Goal: Communication & Community: Ask a question

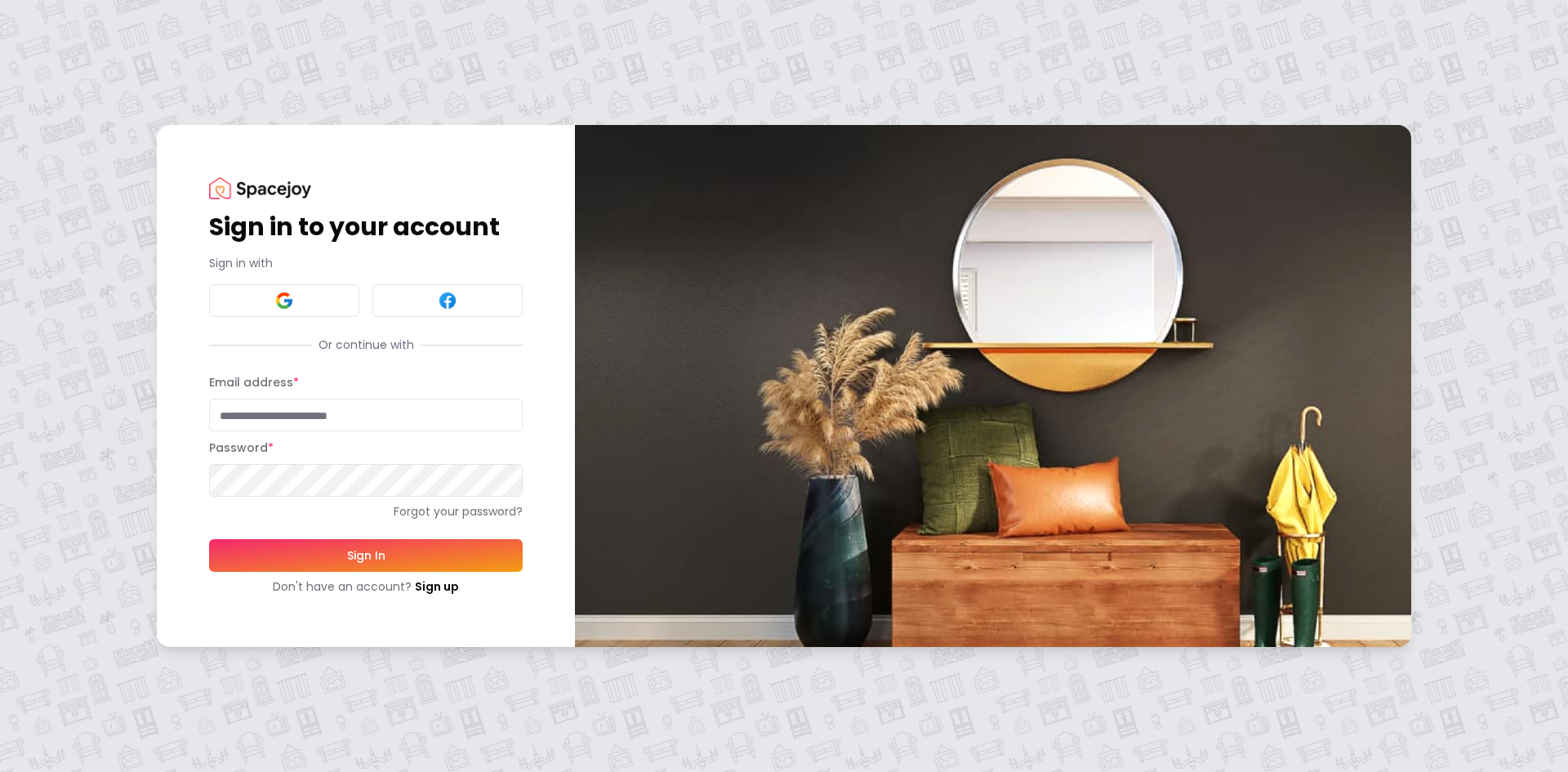
click at [278, 422] on input "Email address *" at bounding box center [366, 415] width 314 height 33
type input "**********"
click at [209, 539] on button "Sign In" at bounding box center [366, 555] width 314 height 33
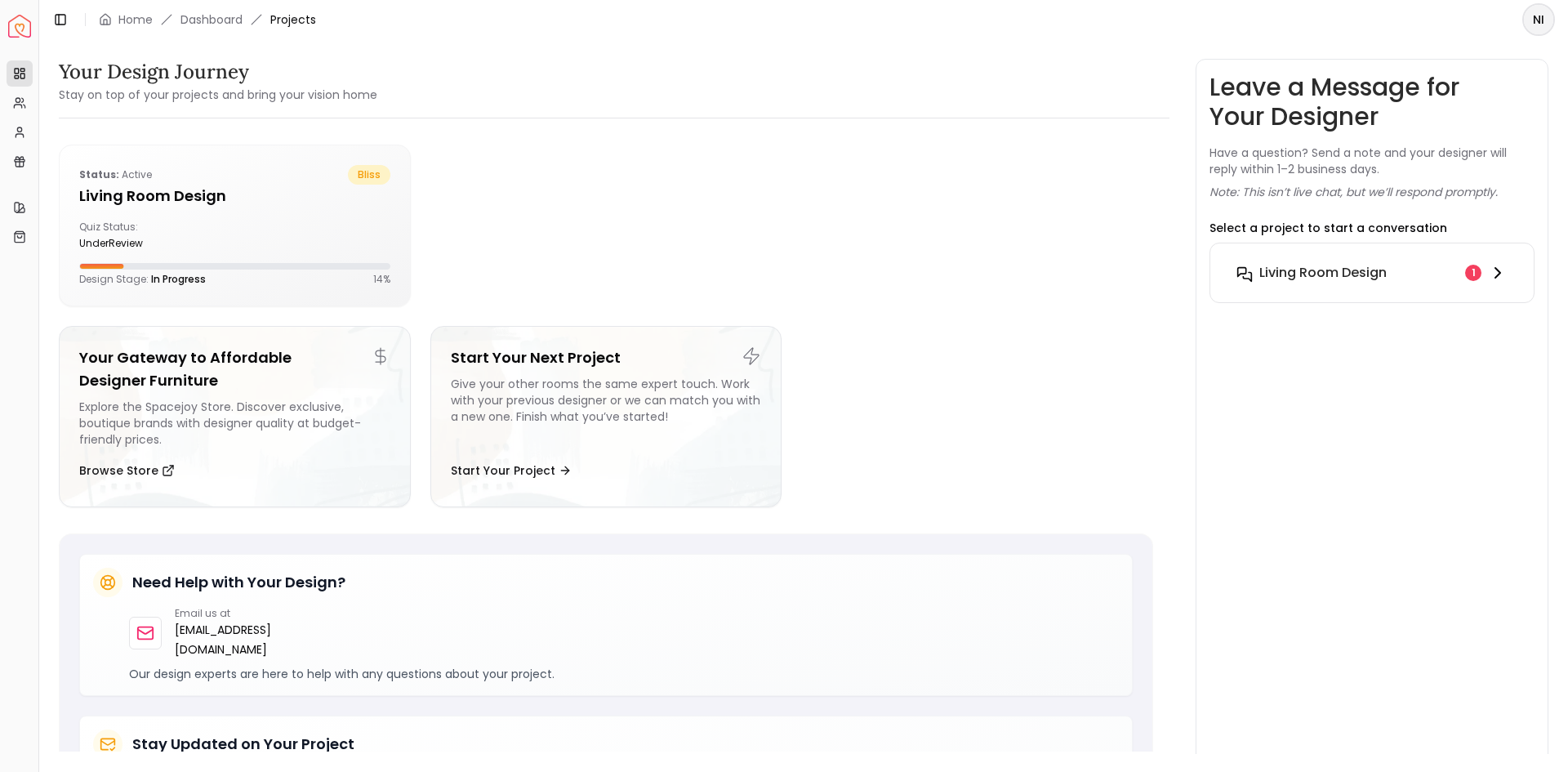
click at [1281, 277] on h6 "Living Room design" at bounding box center [1323, 273] width 128 height 19
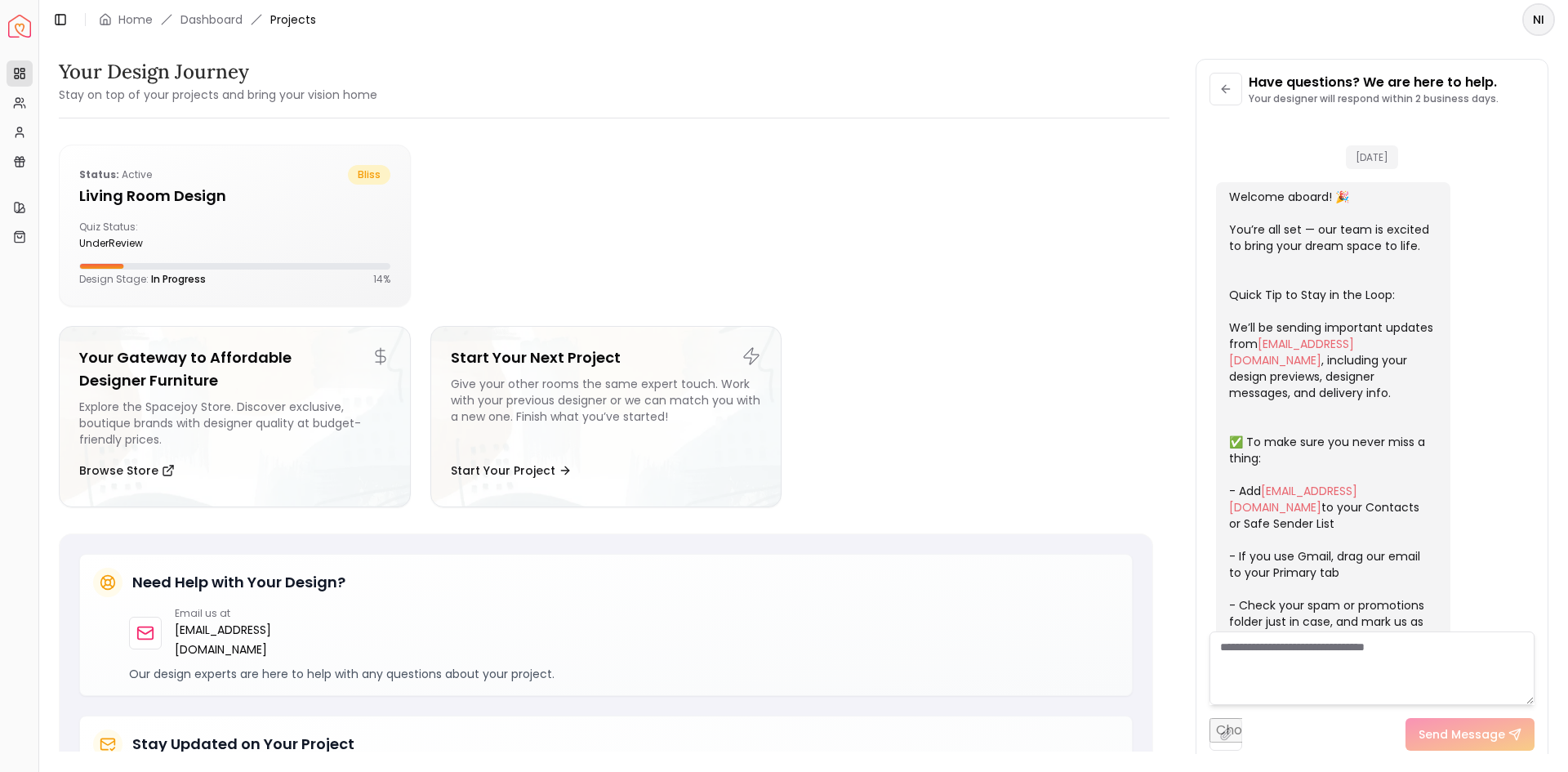
scroll to position [255, 0]
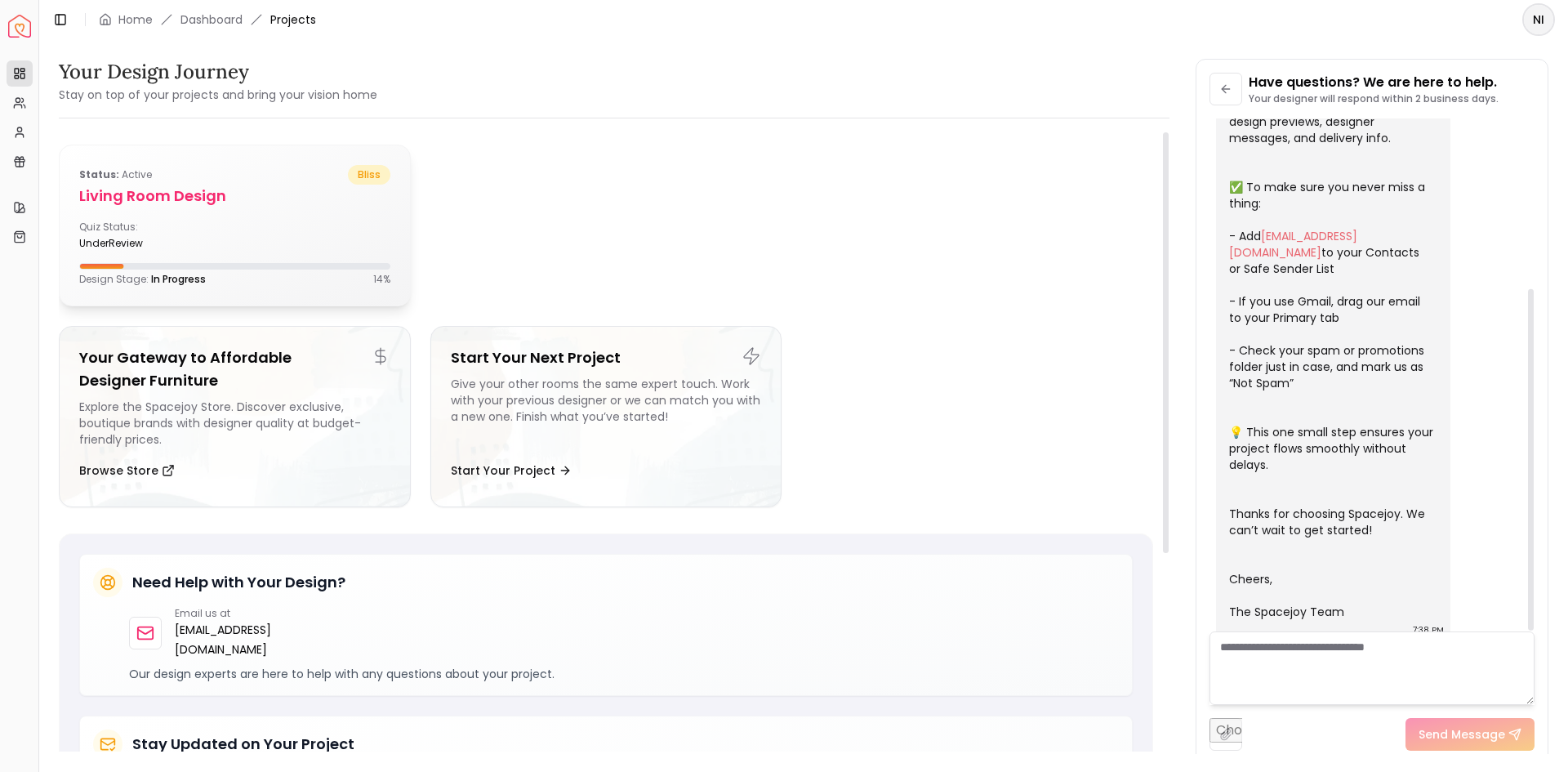
click at [211, 188] on h5 "Living Room design" at bounding box center [235, 196] width 311 height 23
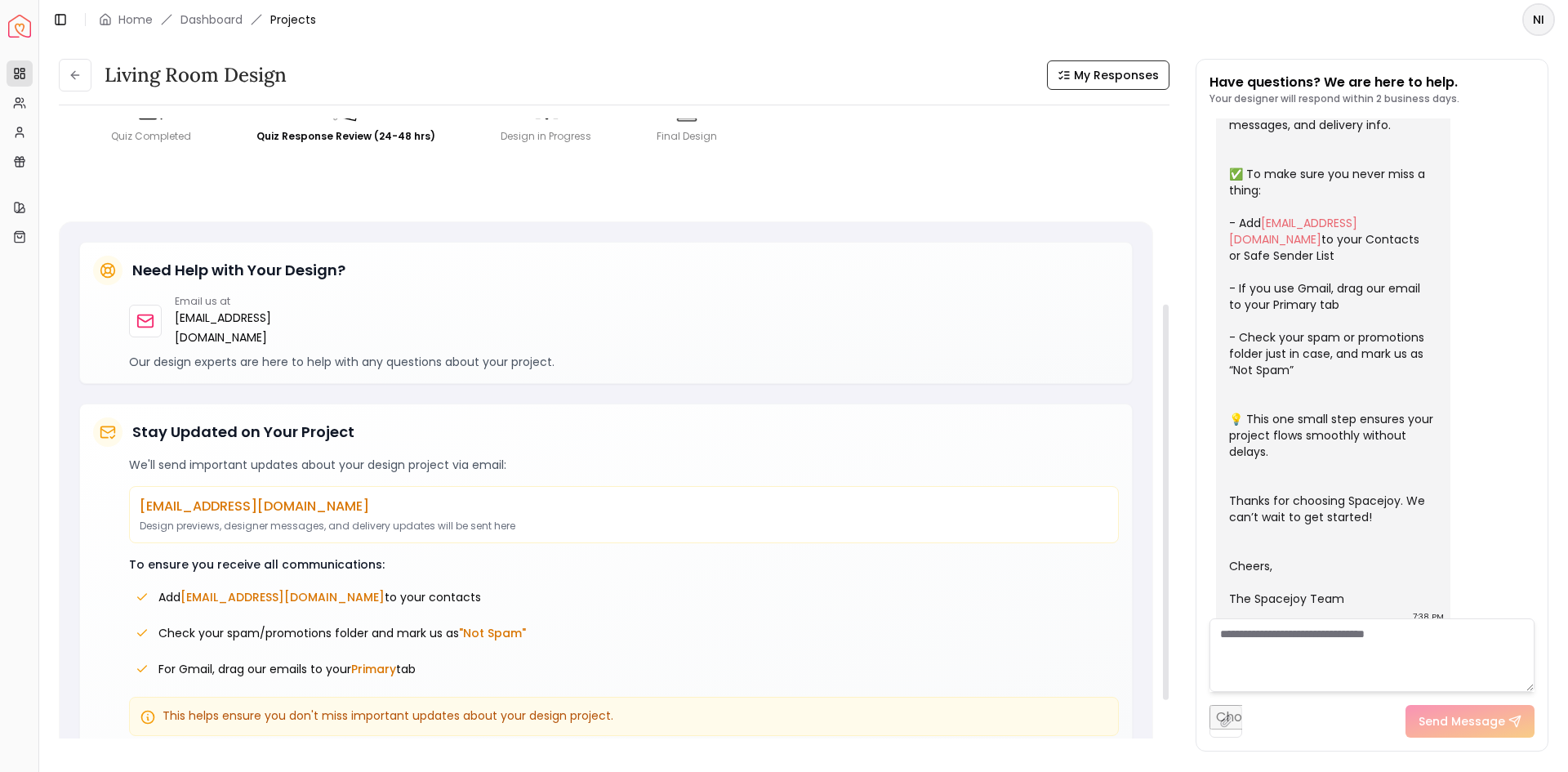
scroll to position [371, 0]
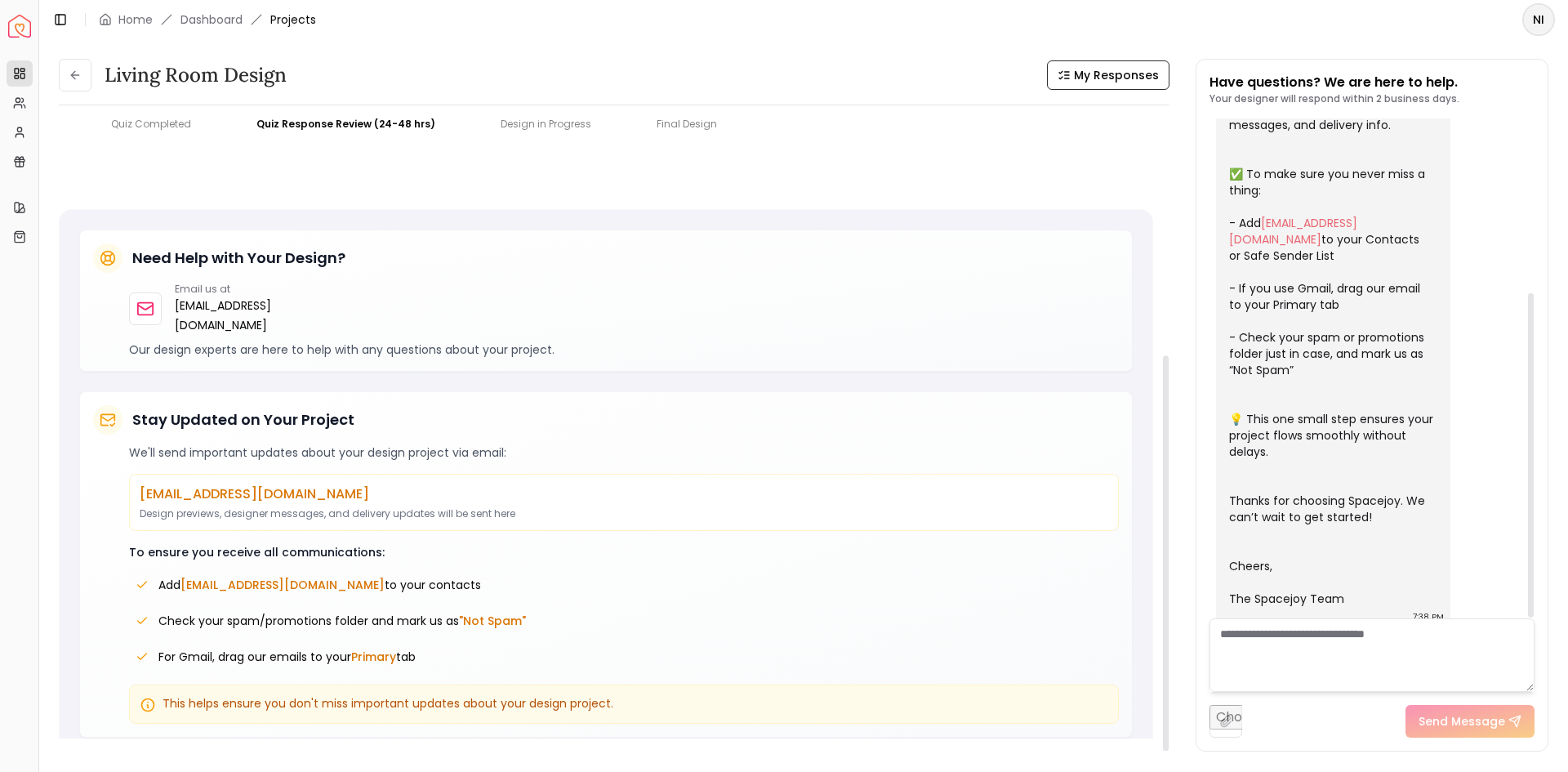
click at [1384, 646] on textarea at bounding box center [1372, 655] width 325 height 74
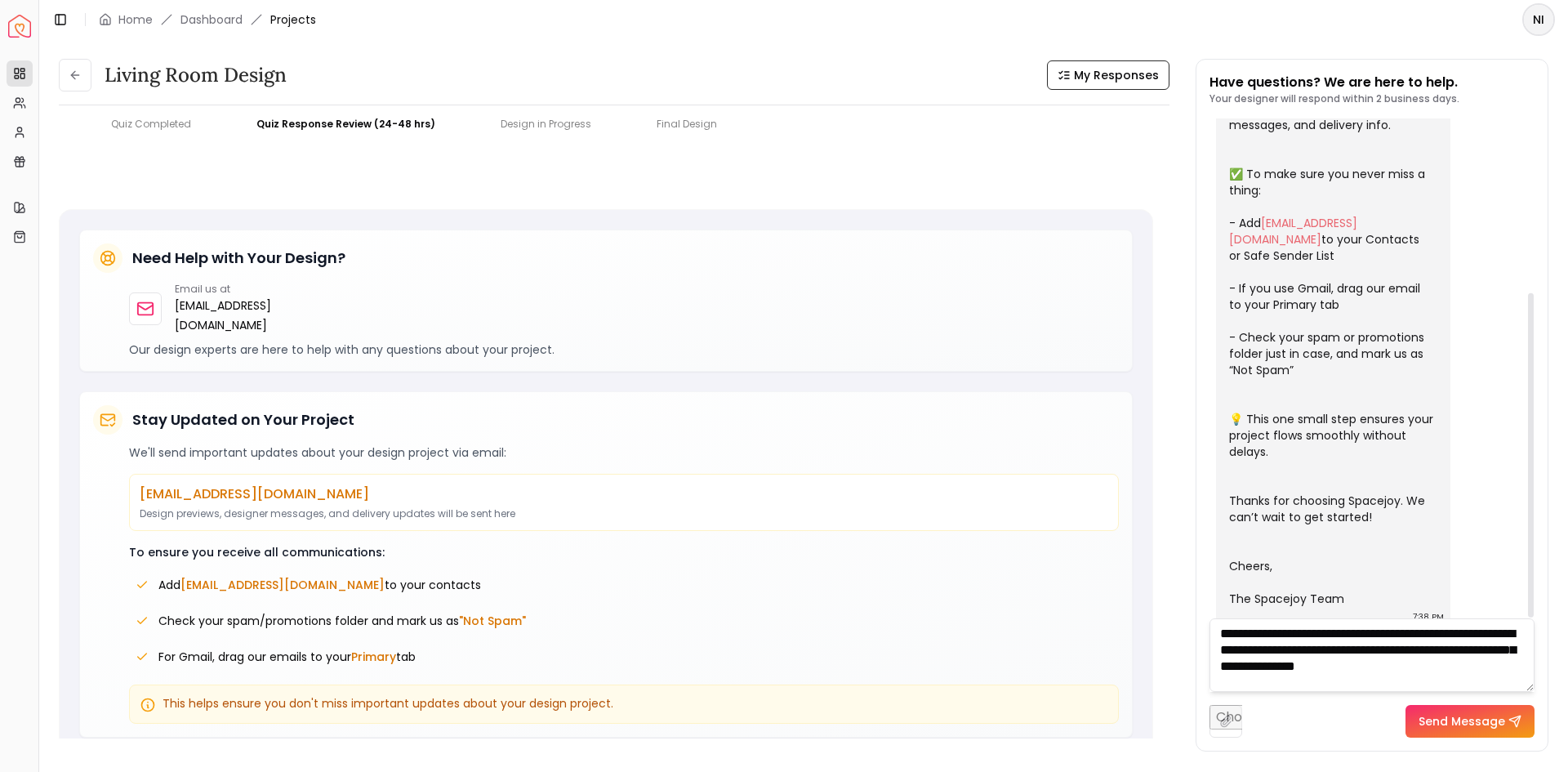
scroll to position [1, 0]
type textarea "**********"
click at [1463, 727] on button "Send Message" at bounding box center [1470, 721] width 129 height 33
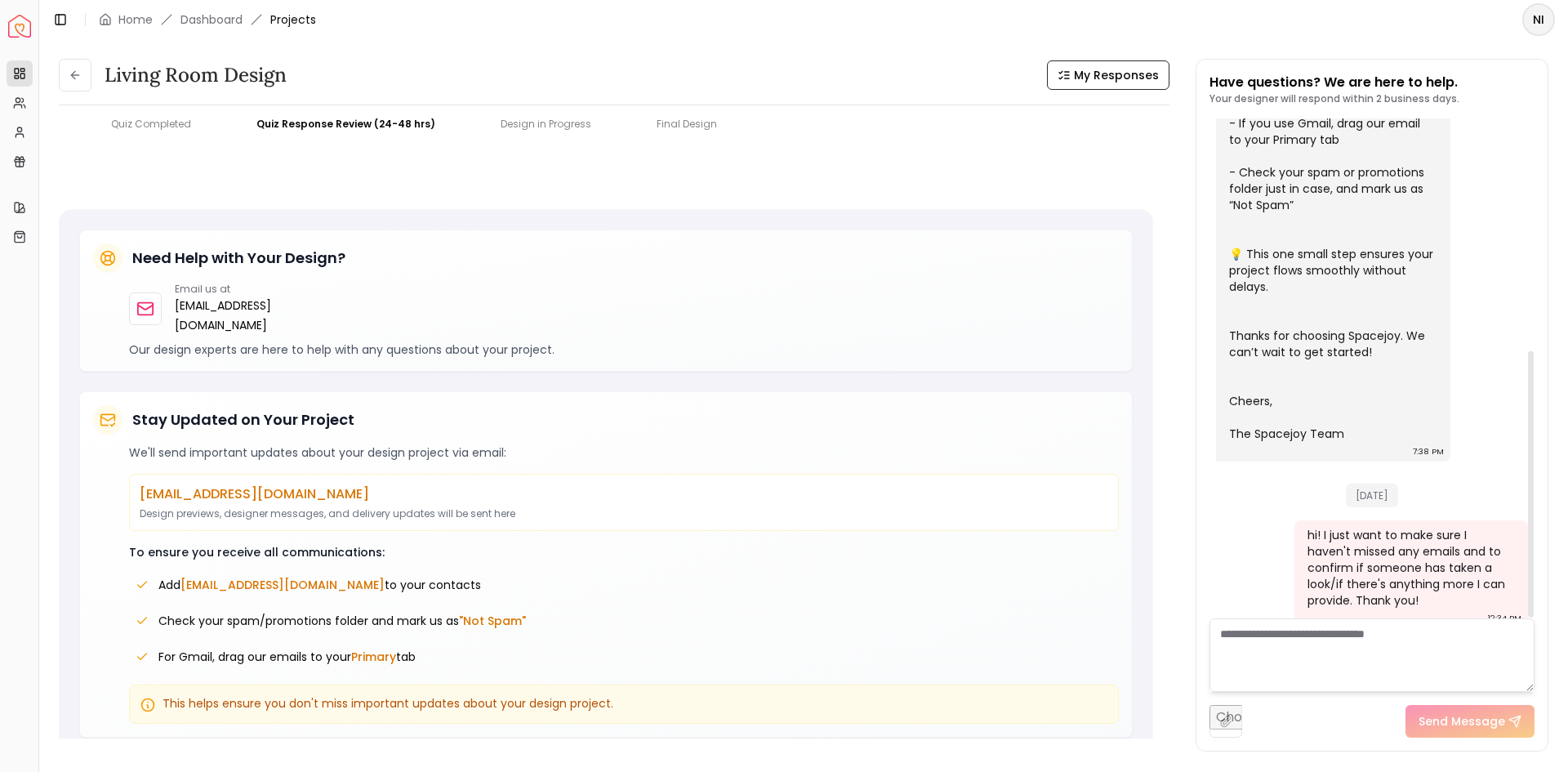
scroll to position [434, 0]
